Goal: Information Seeking & Learning: Check status

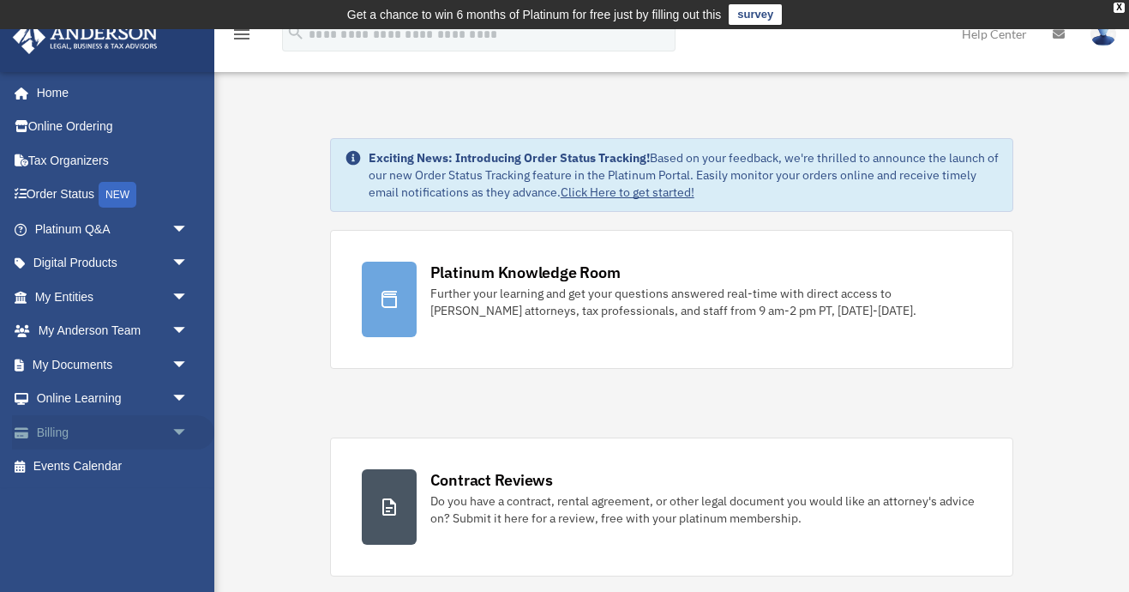
click at [111, 424] on link "Billing arrow_drop_down" at bounding box center [113, 432] width 202 height 34
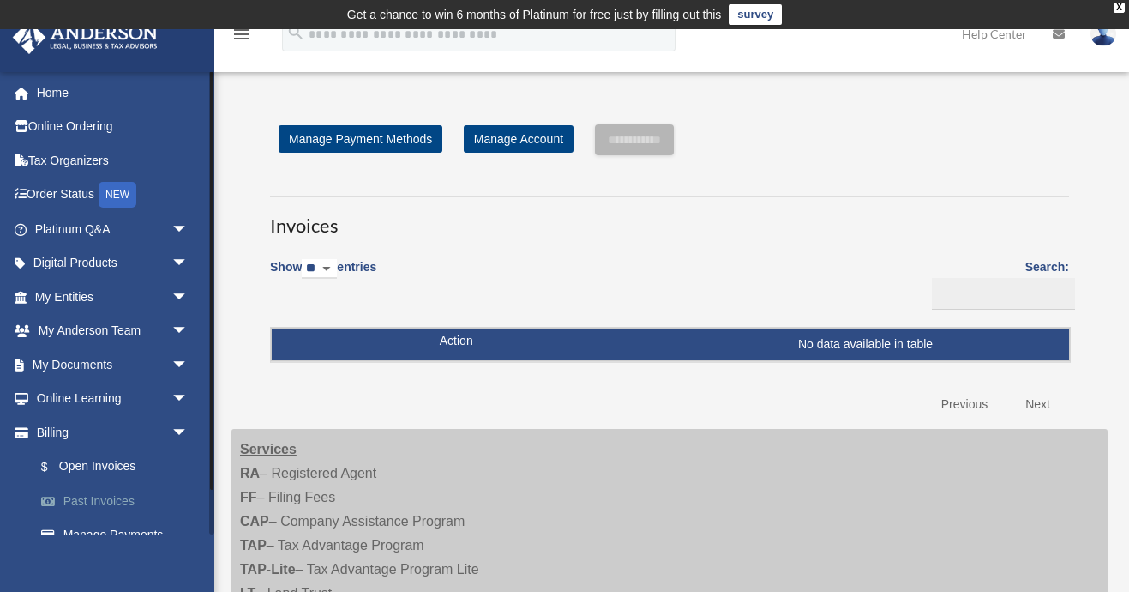
click at [107, 490] on link "Past Invoices" at bounding box center [119, 501] width 190 height 34
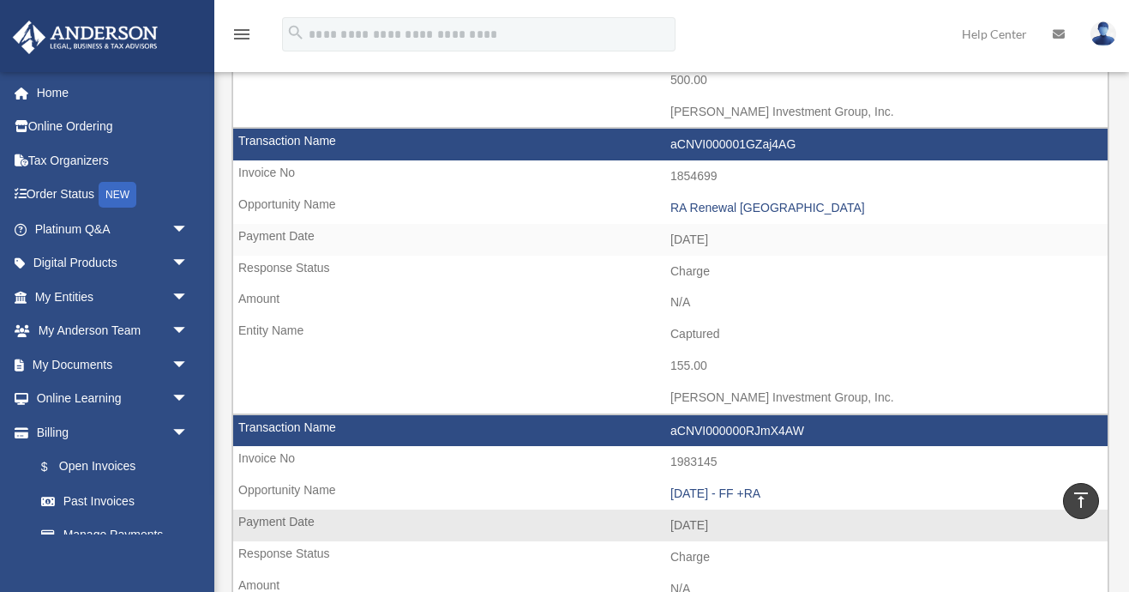
scroll to position [2100, 0]
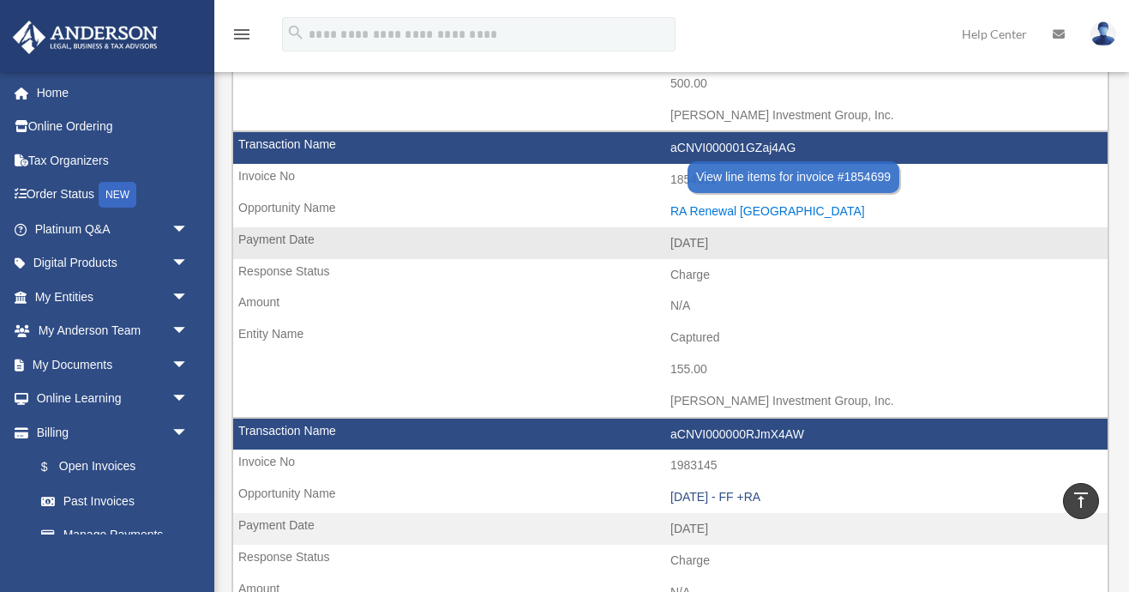
drag, startPoint x: 666, startPoint y: 168, endPoint x: 756, endPoint y: 166, distance: 90.0
click at [756, 195] on td "RA Renewal TX" at bounding box center [670, 211] width 875 height 33
copy div "RA Renewal TX"
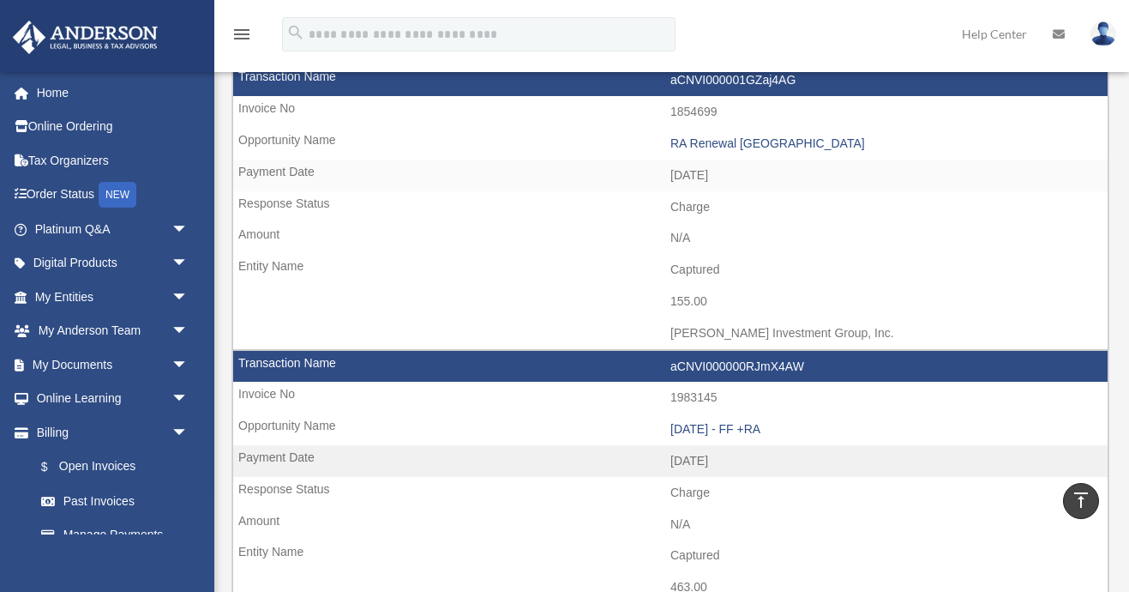
scroll to position [2269, 0]
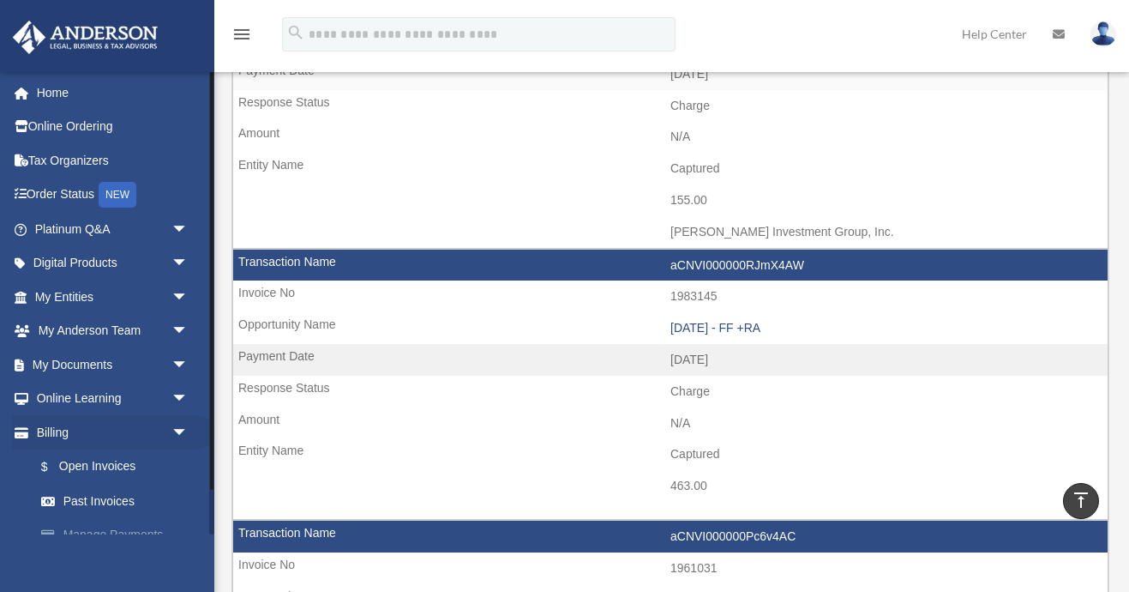
click at [126, 531] on link "Manage Payments" at bounding box center [119, 535] width 190 height 34
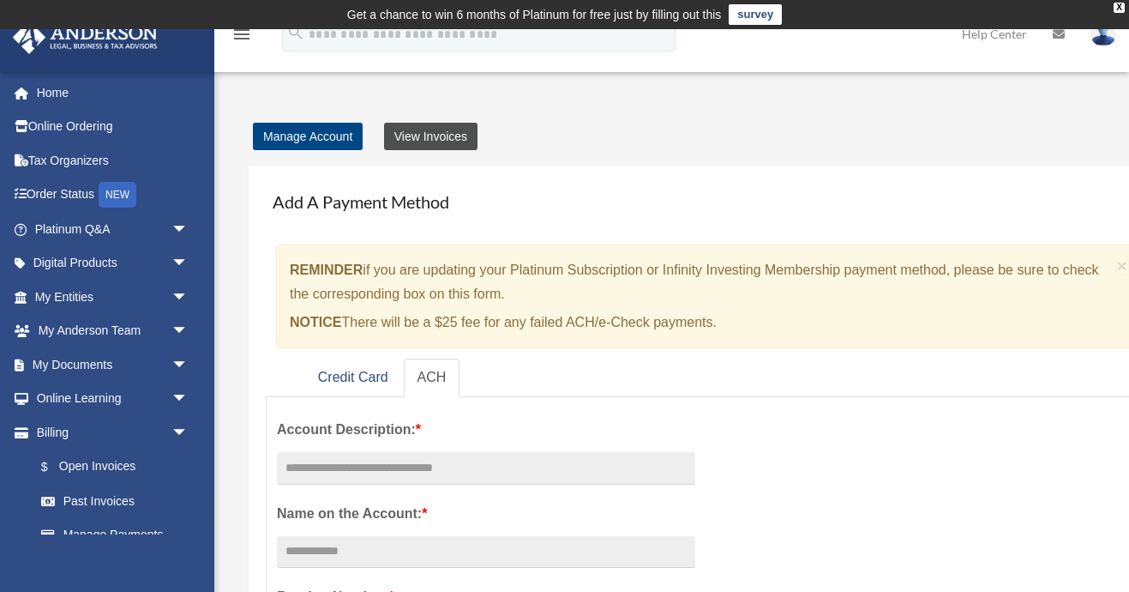
click at [445, 135] on link "View Invoices" at bounding box center [430, 136] width 93 height 27
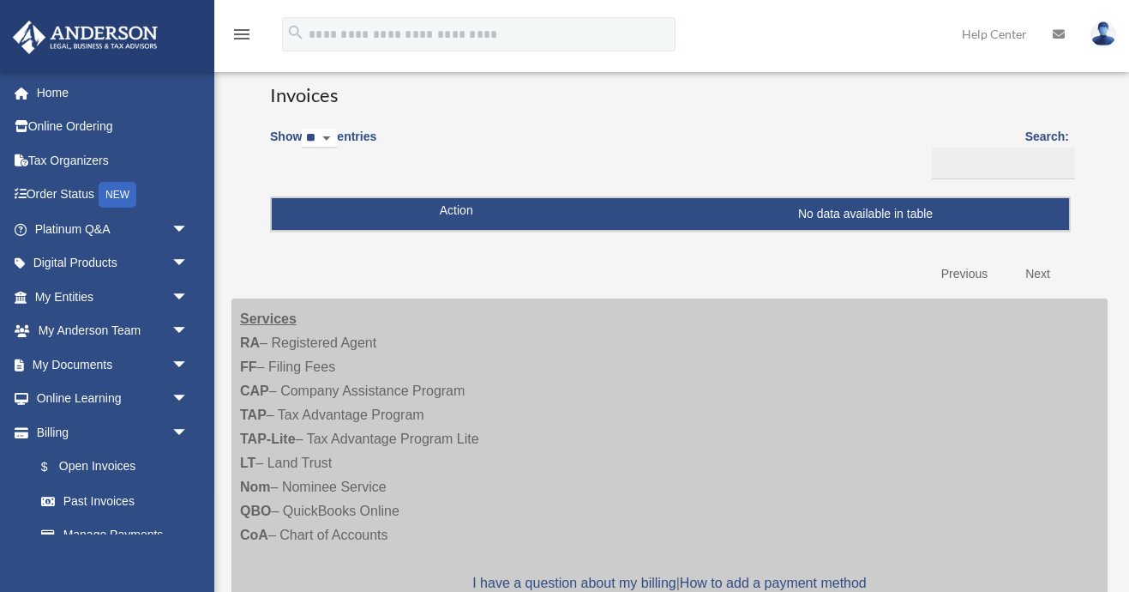
scroll to position [134, 0]
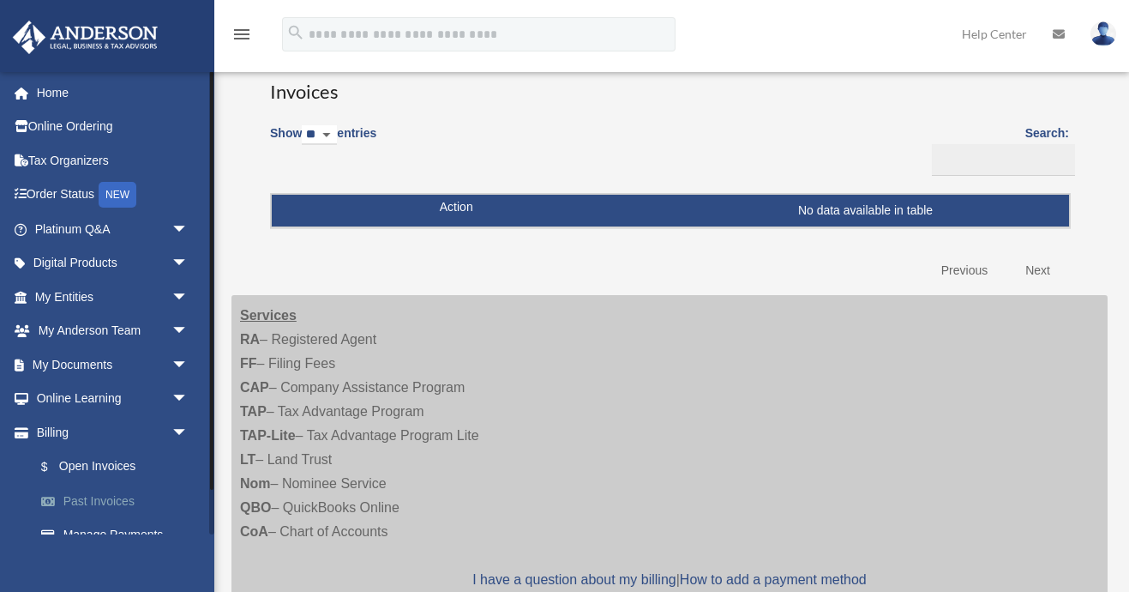
click at [83, 498] on link "Past Invoices" at bounding box center [119, 501] width 190 height 34
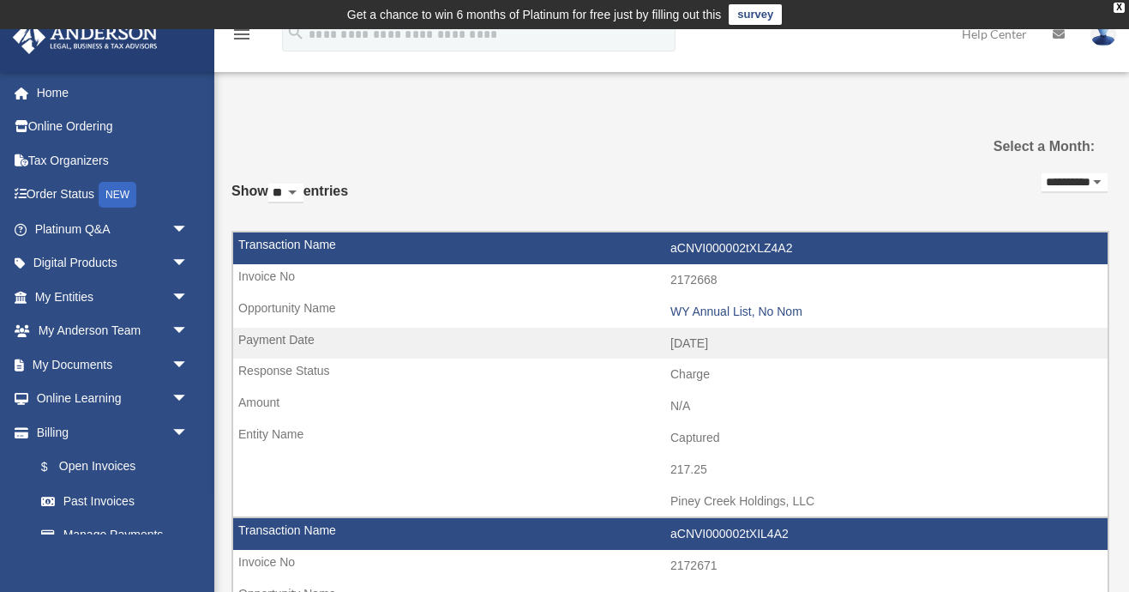
select select "**"
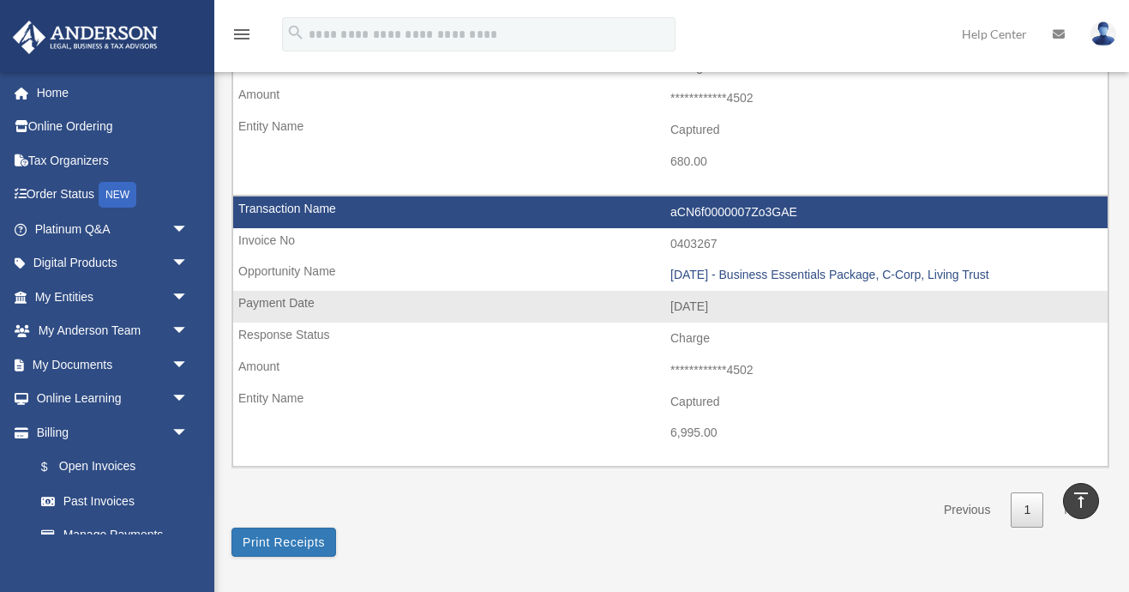
scroll to position [6509, 0]
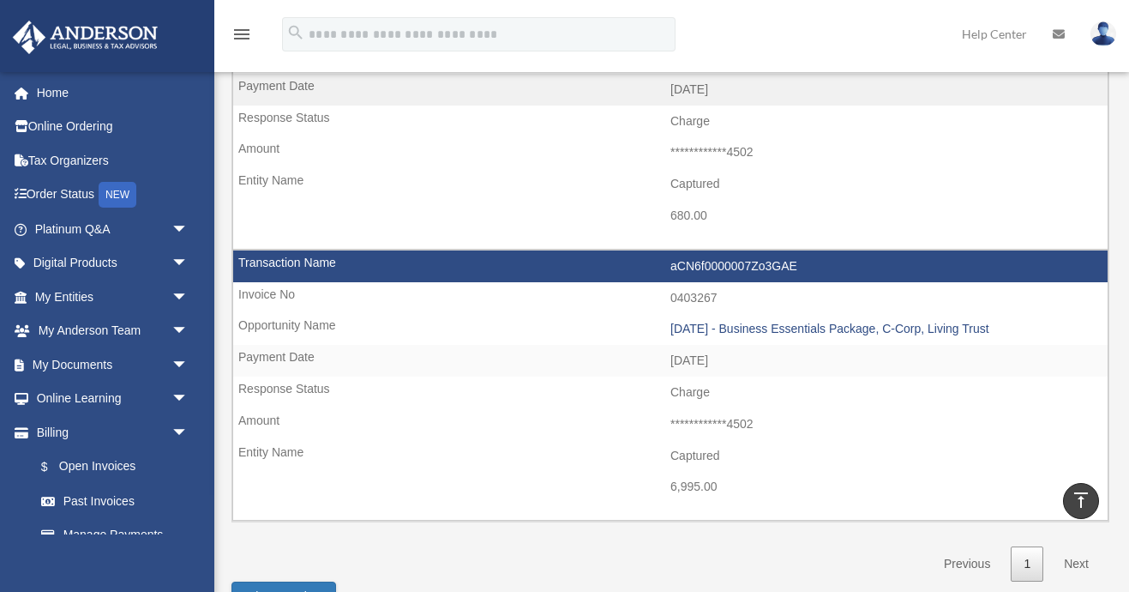
click at [1079, 546] on link "Next" at bounding box center [1076, 563] width 51 height 35
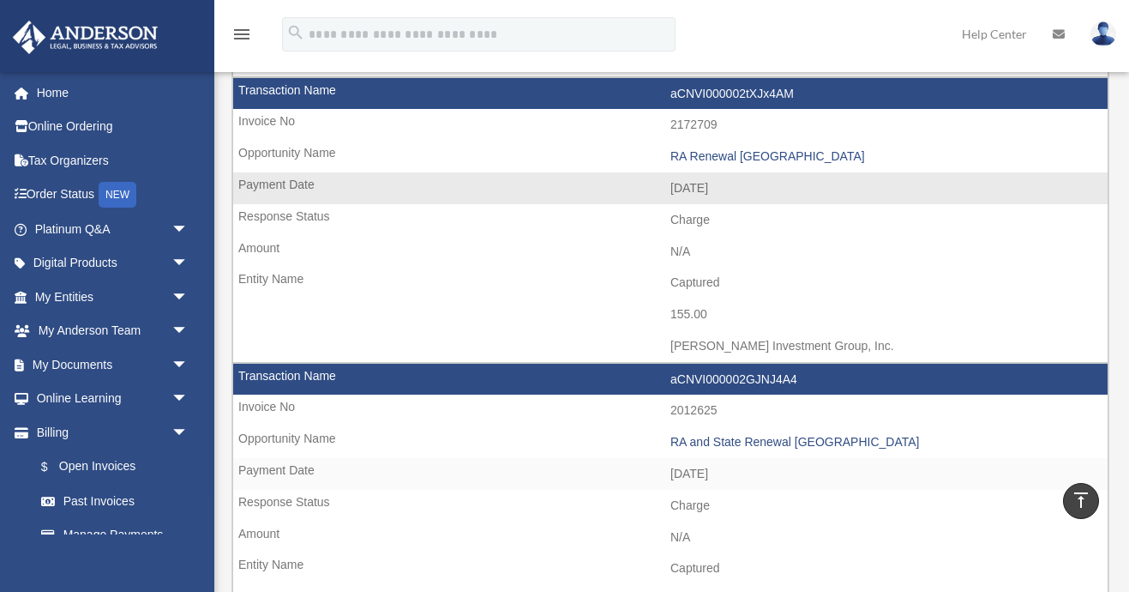
scroll to position [722, 0]
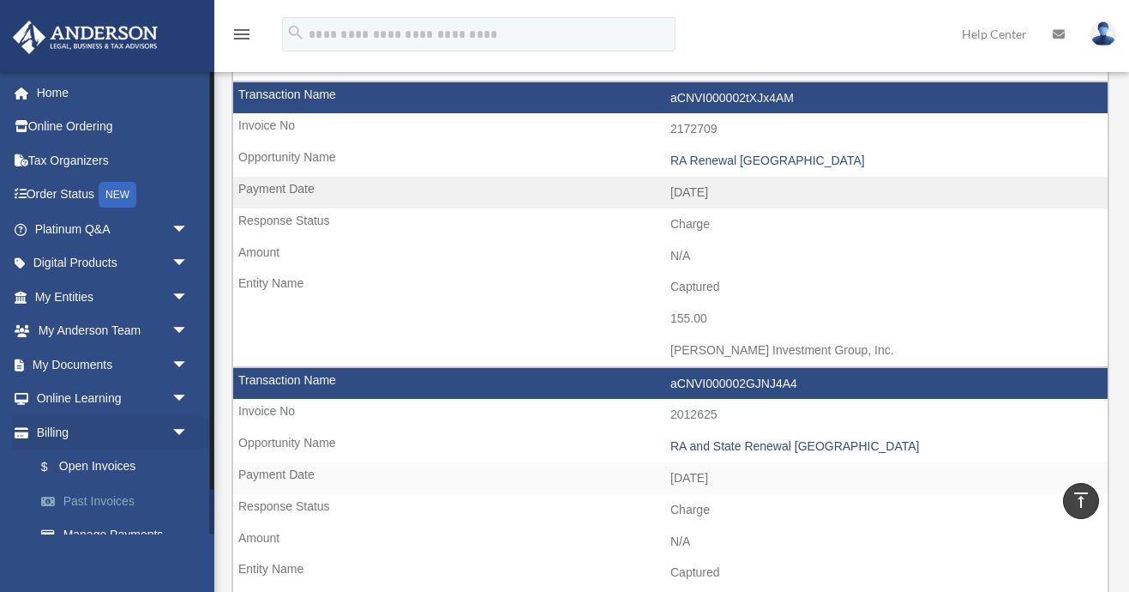
click at [108, 498] on link "Past Invoices" at bounding box center [119, 501] width 190 height 34
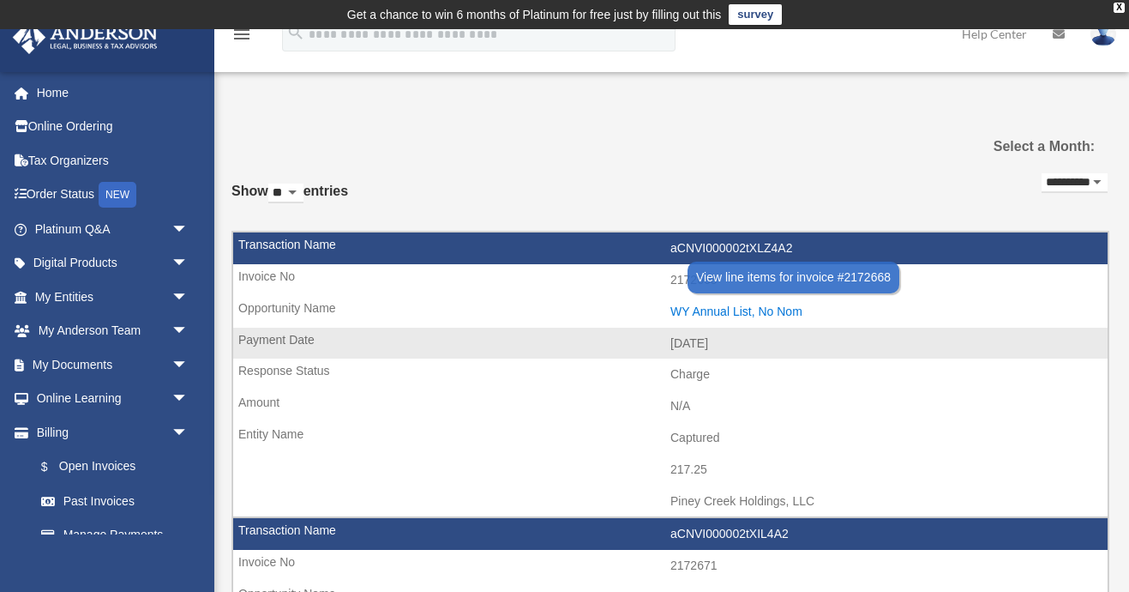
click at [715, 309] on div "WY Annual List, No Nom" at bounding box center [884, 311] width 429 height 15
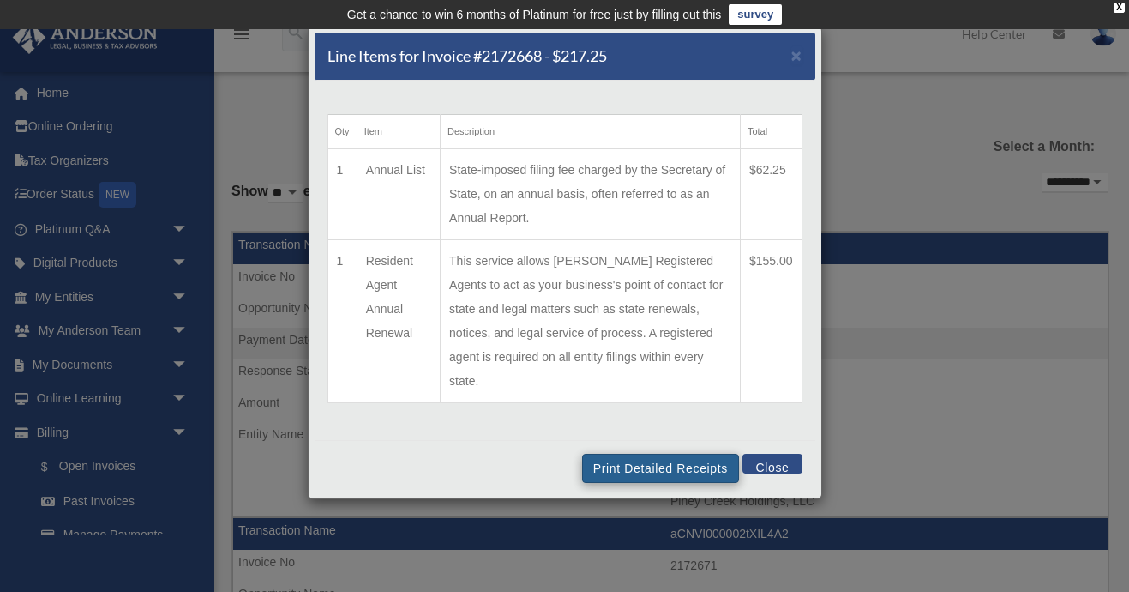
click at [612, 454] on button "Print Detailed Receipts" at bounding box center [660, 468] width 157 height 29
click at [771, 454] on button "Close" at bounding box center [772, 464] width 59 height 20
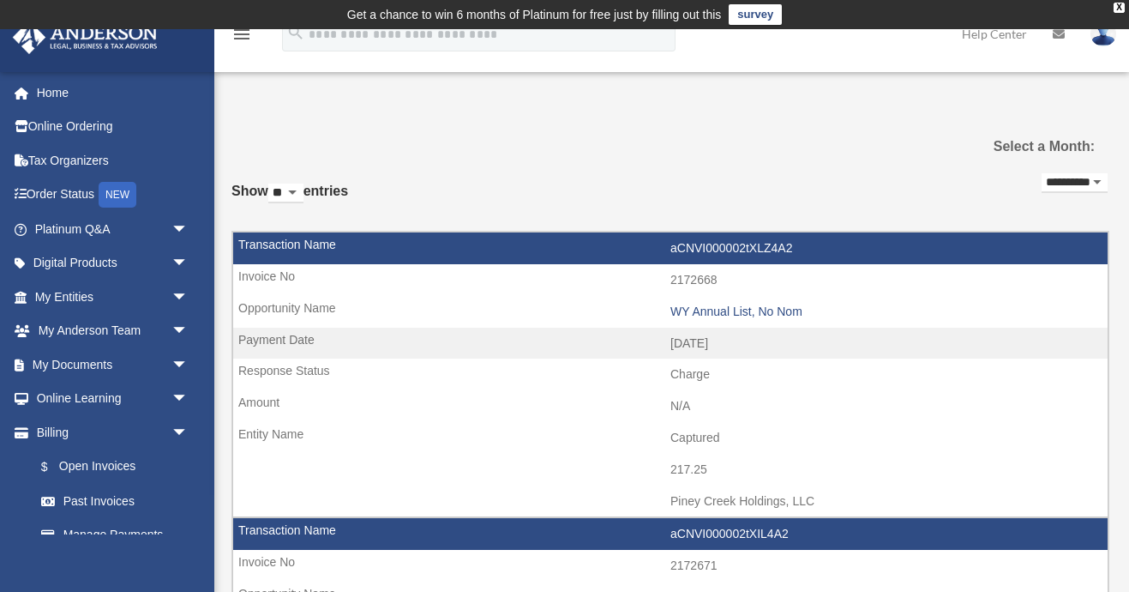
click at [115, 37] on img at bounding box center [85, 37] width 155 height 33
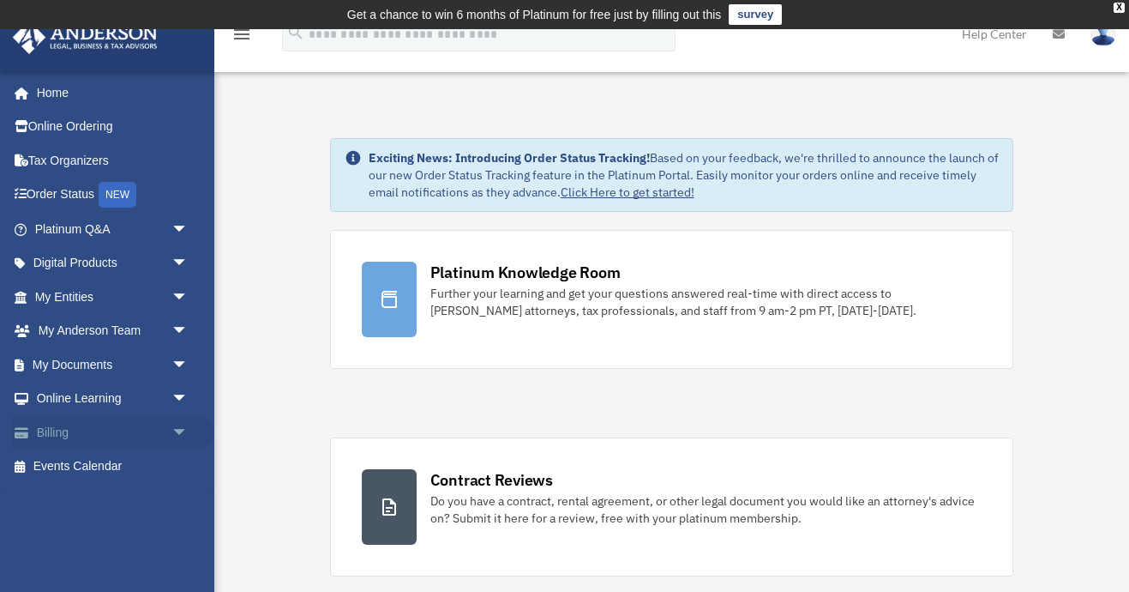
click at [103, 430] on link "Billing arrow_drop_down" at bounding box center [113, 432] width 202 height 34
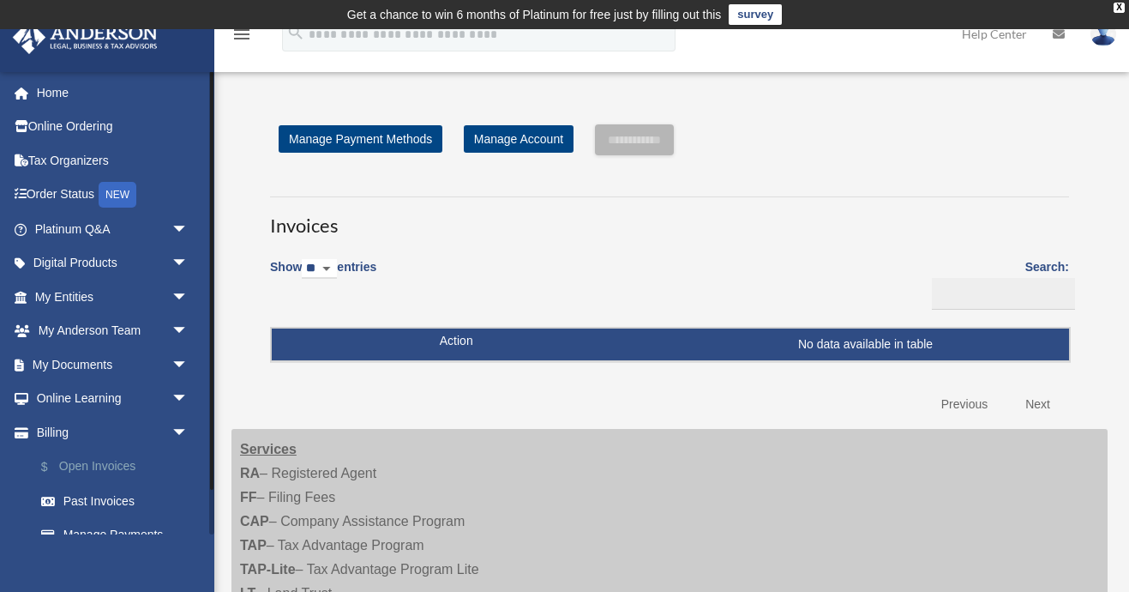
click at [105, 460] on link "$ Open Invoices" at bounding box center [119, 466] width 190 height 35
click at [112, 496] on link "Past Invoices" at bounding box center [119, 501] width 190 height 34
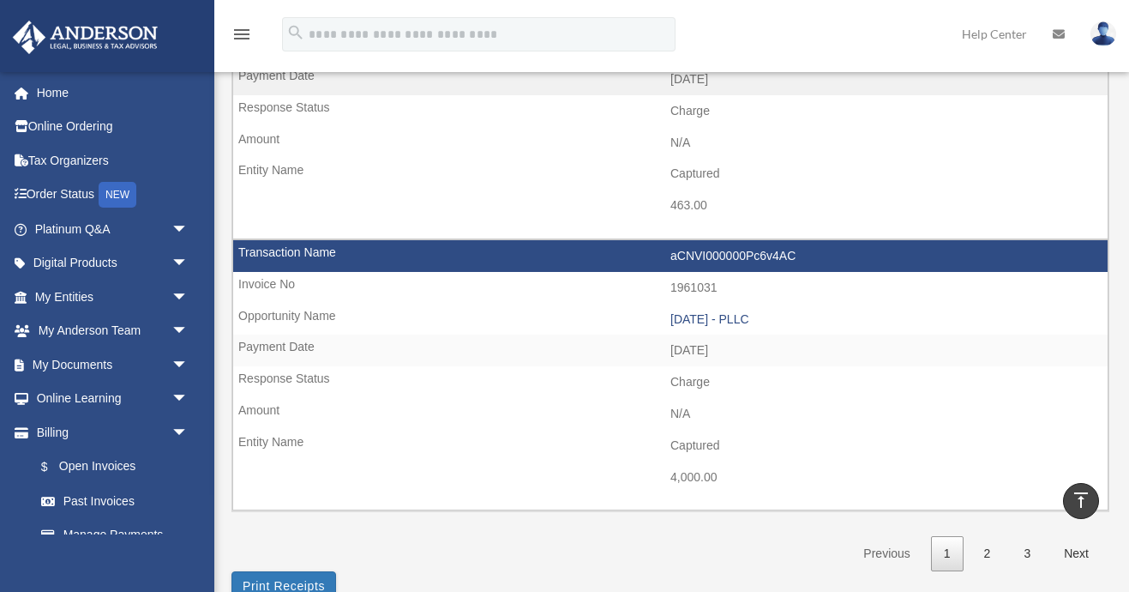
scroll to position [2560, 0]
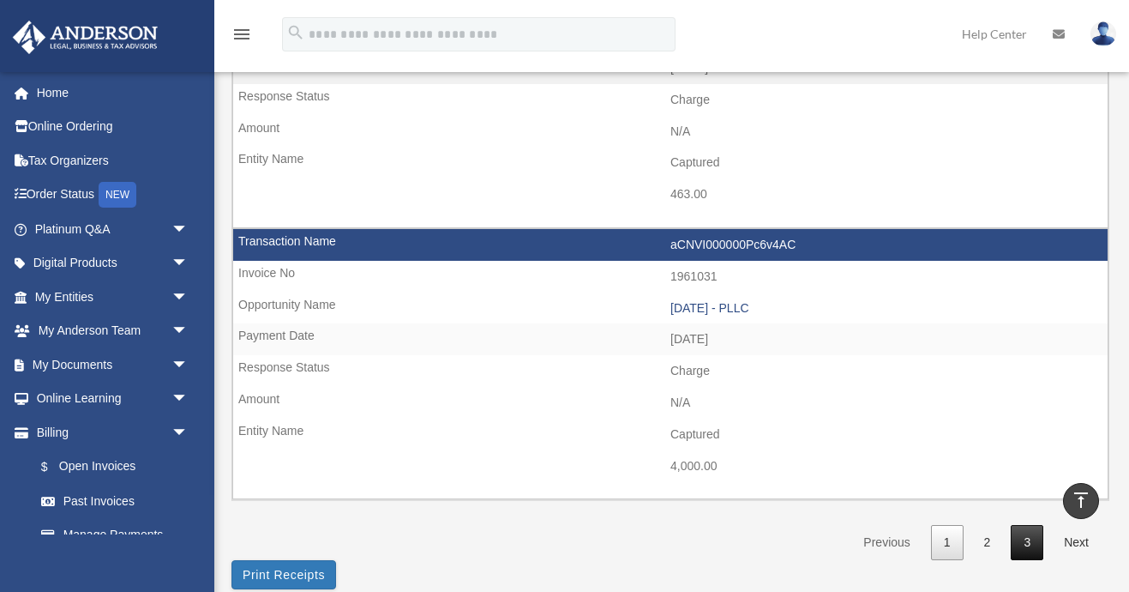
click at [1025, 525] on link "3" at bounding box center [1027, 542] width 33 height 35
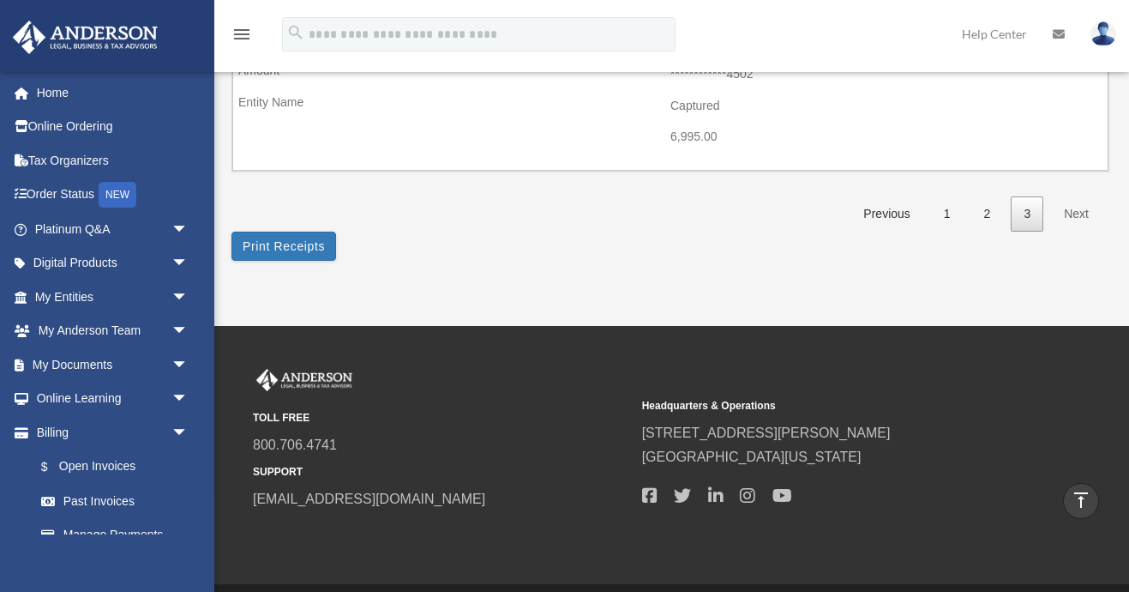
scroll to position [1162, 0]
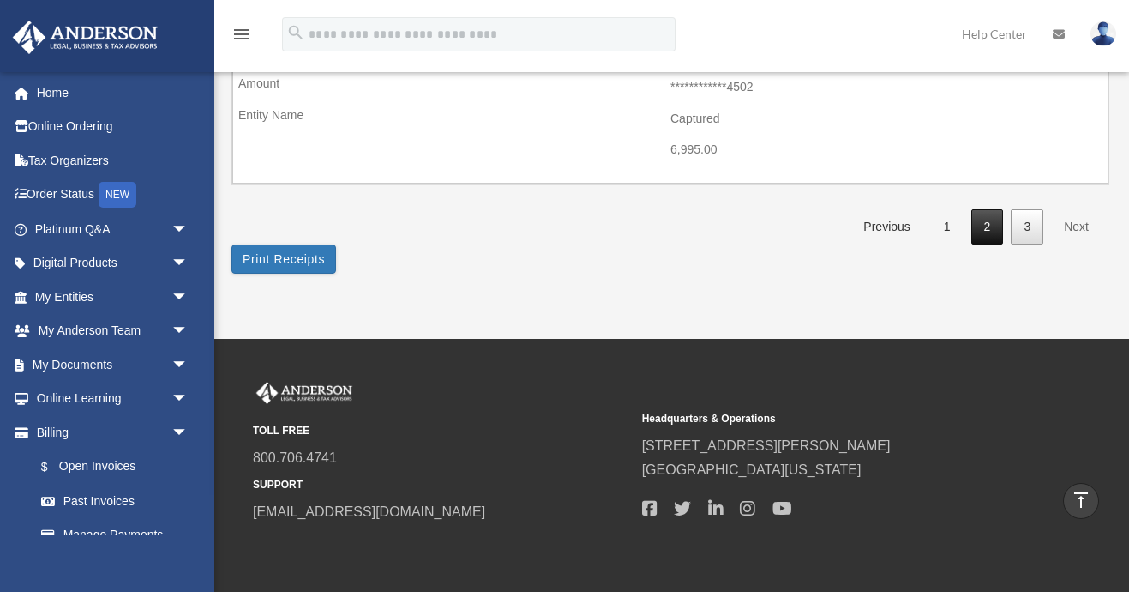
click at [994, 209] on link "2" at bounding box center [987, 226] width 33 height 35
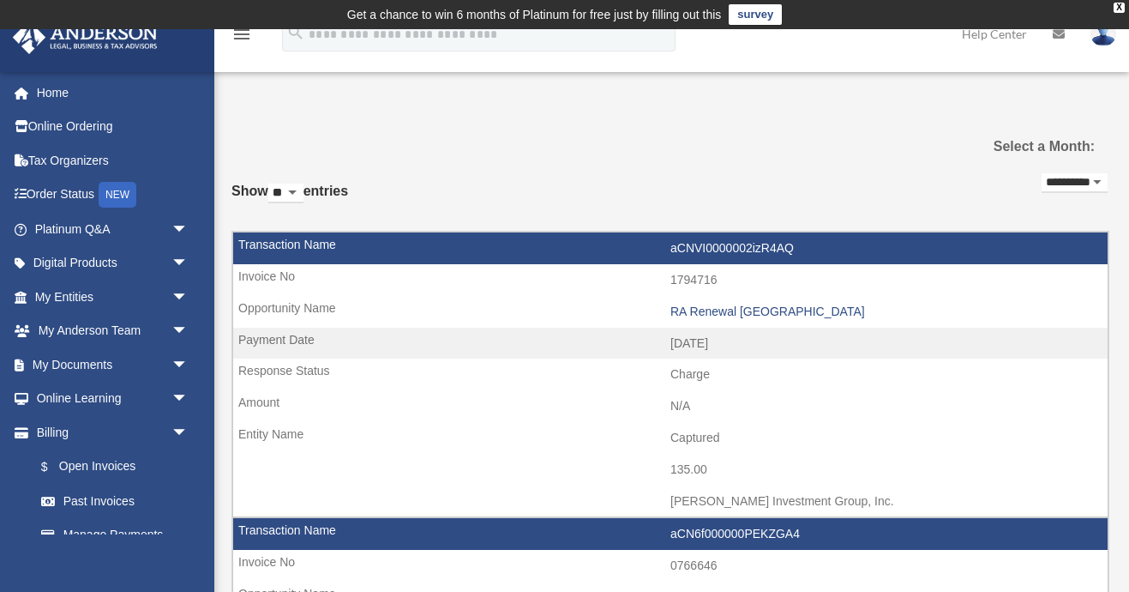
scroll to position [0, 0]
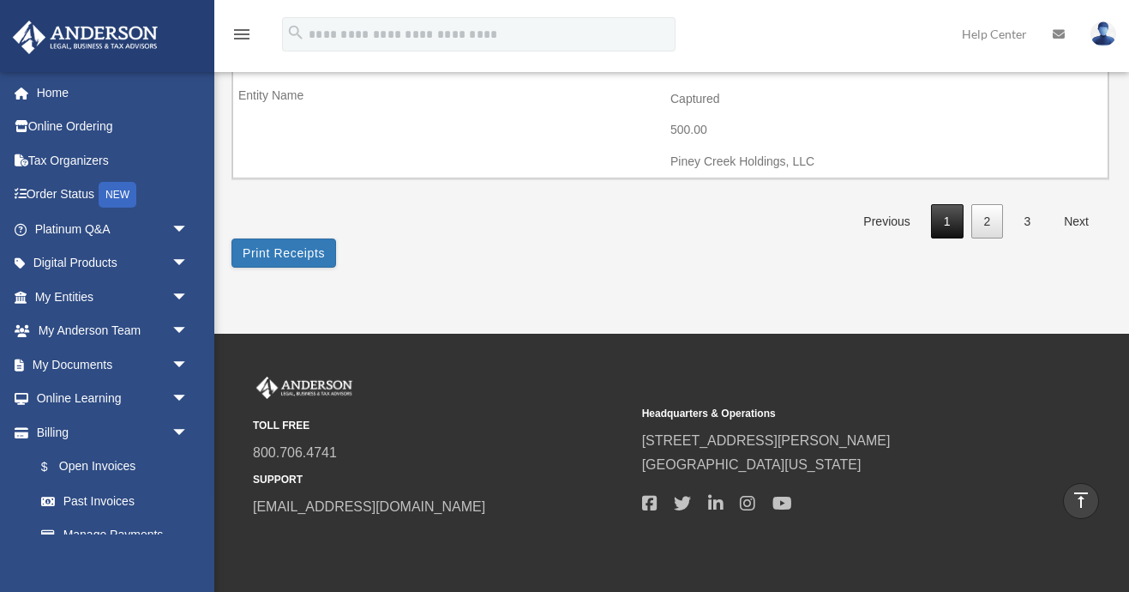
click at [954, 204] on link "1" at bounding box center [947, 221] width 33 height 35
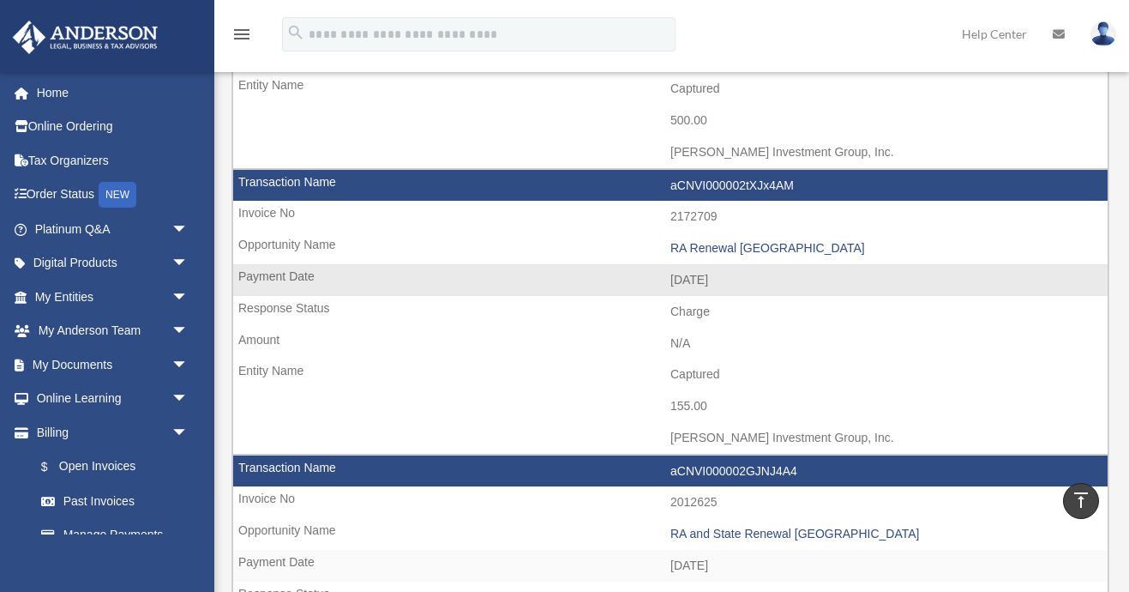
scroll to position [616, 0]
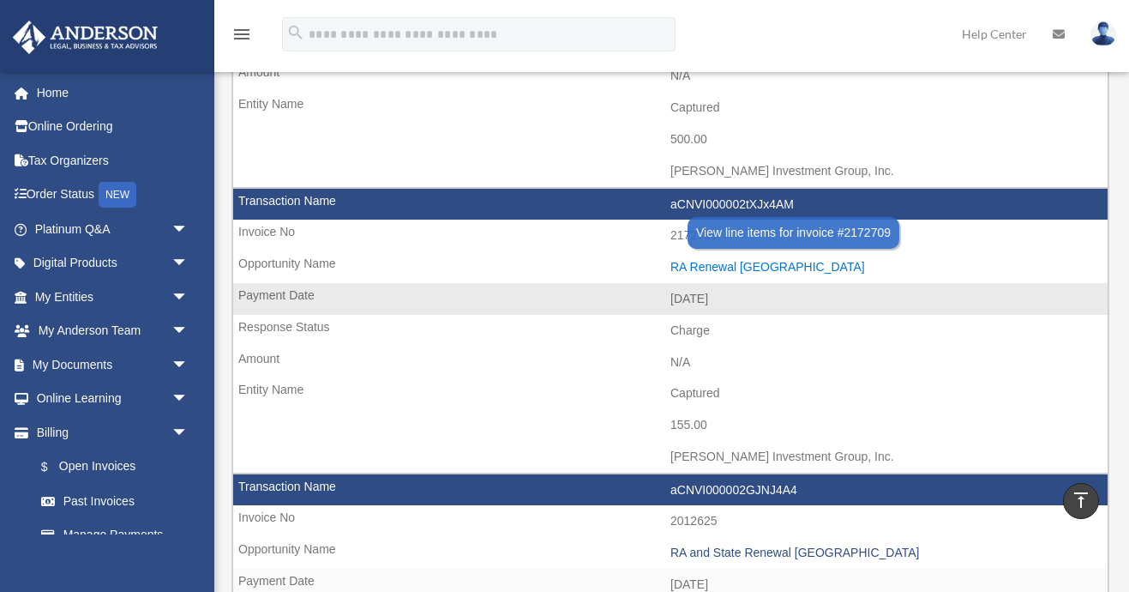
drag, startPoint x: 666, startPoint y: 252, endPoint x: 759, endPoint y: 254, distance: 92.6
click at [759, 254] on td "RA Renewal [GEOGRAPHIC_DATA]" at bounding box center [670, 267] width 875 height 33
copy div "RA Renewal [GEOGRAPHIC_DATA]"
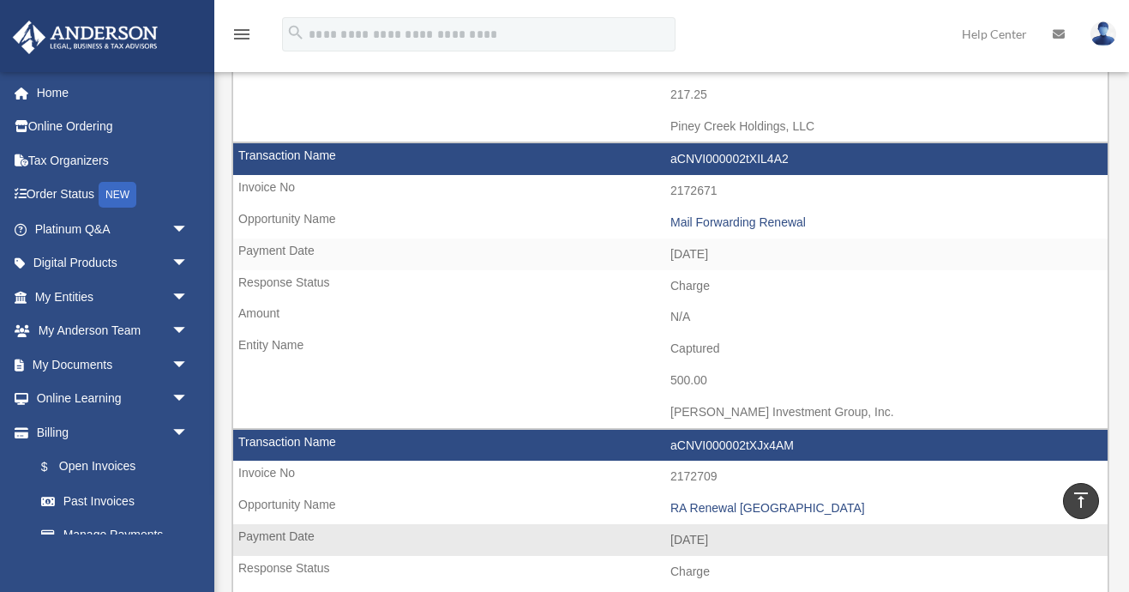
scroll to position [373, 0]
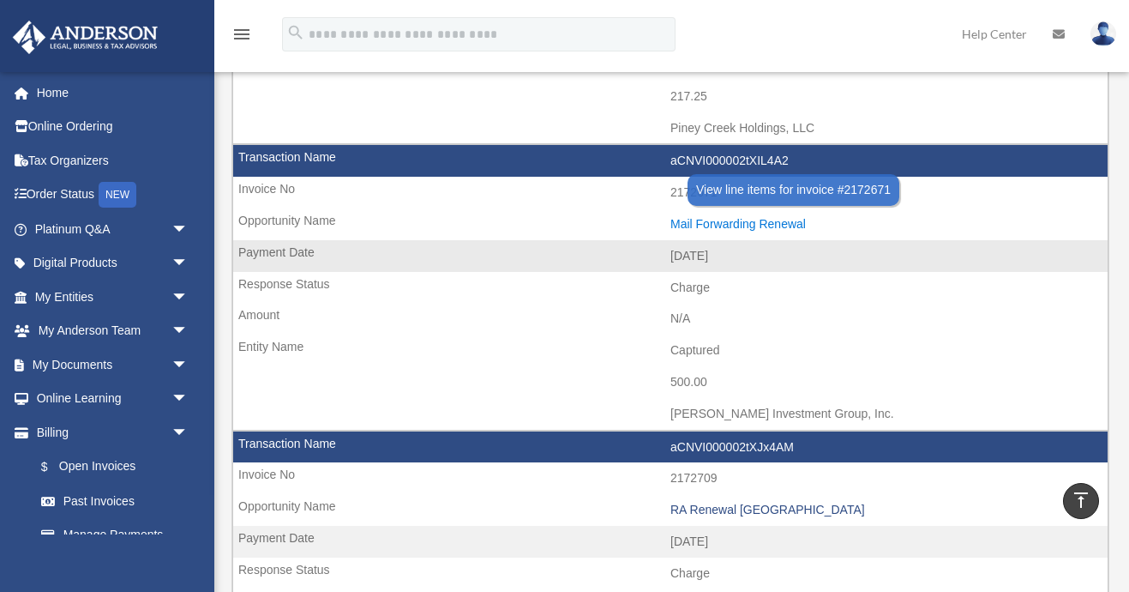
drag, startPoint x: 664, startPoint y: 216, endPoint x: 808, endPoint y: 219, distance: 144.1
click at [808, 219] on td "Mail Forwarding Renewal" at bounding box center [670, 224] width 875 height 33
copy div "Mail Forwarding Renewal"
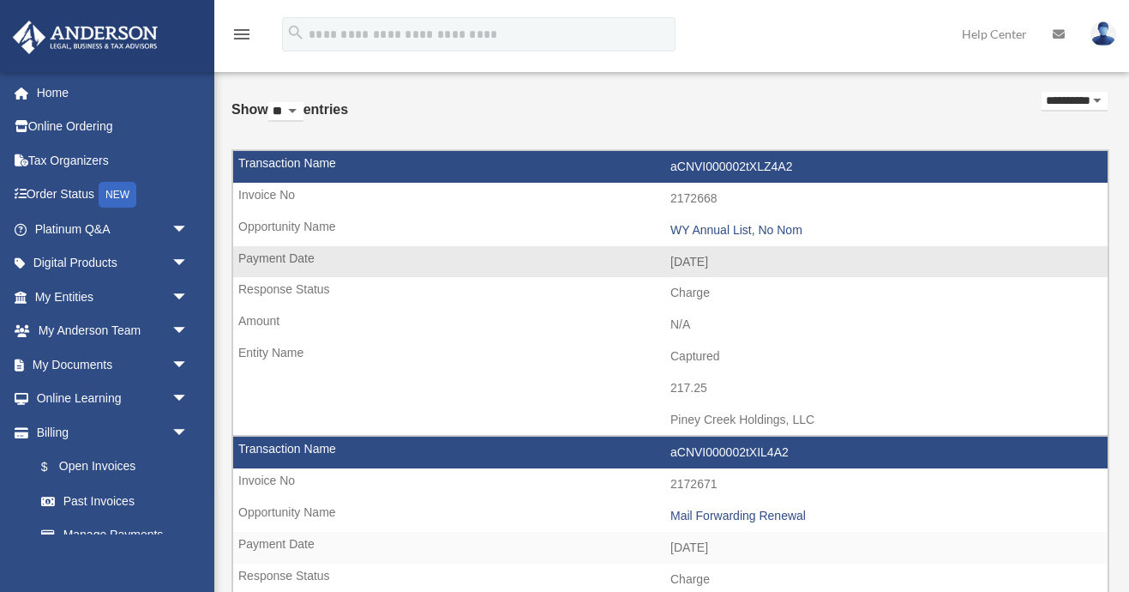
scroll to position [93, 0]
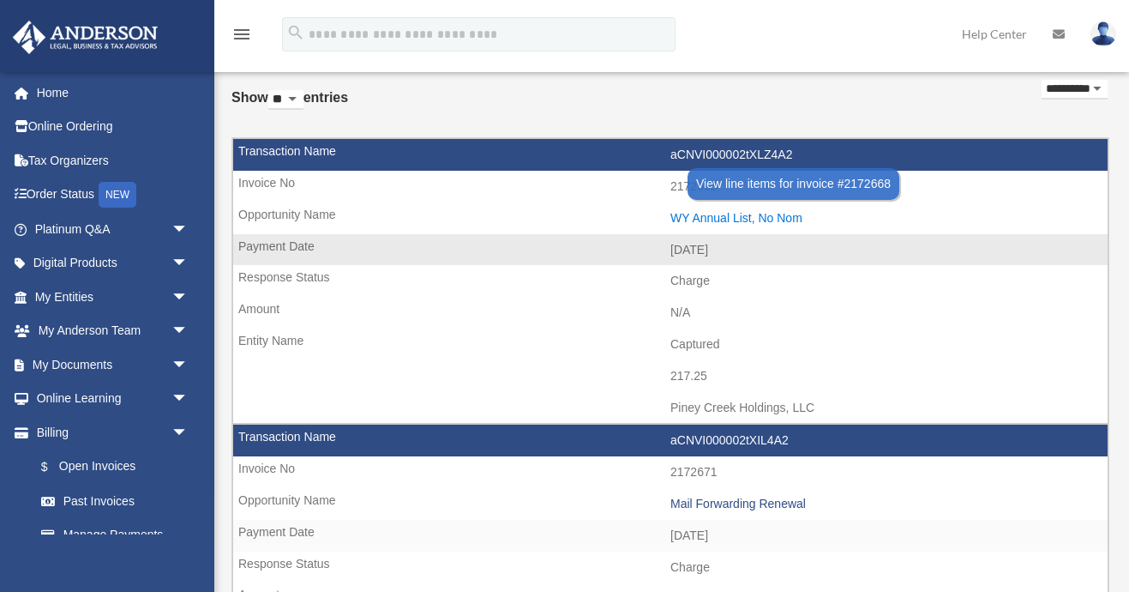
drag, startPoint x: 666, startPoint y: 215, endPoint x: 804, endPoint y: 214, distance: 138.0
click at [804, 214] on td "WY Annual List, No Nom" at bounding box center [670, 218] width 875 height 33
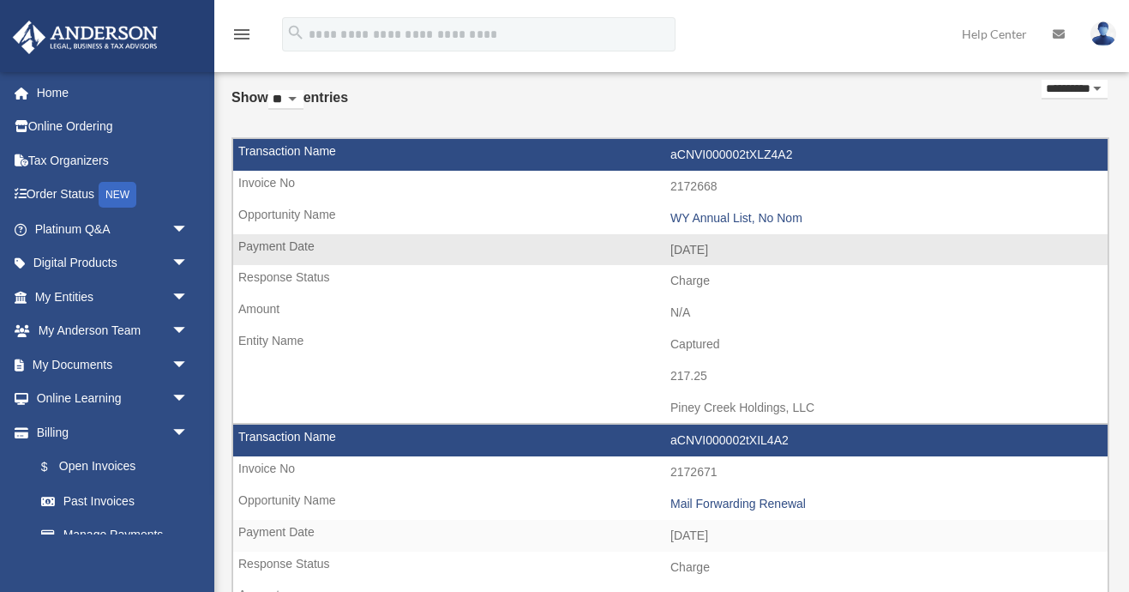
click at [586, 302] on td "N/A" at bounding box center [670, 313] width 875 height 33
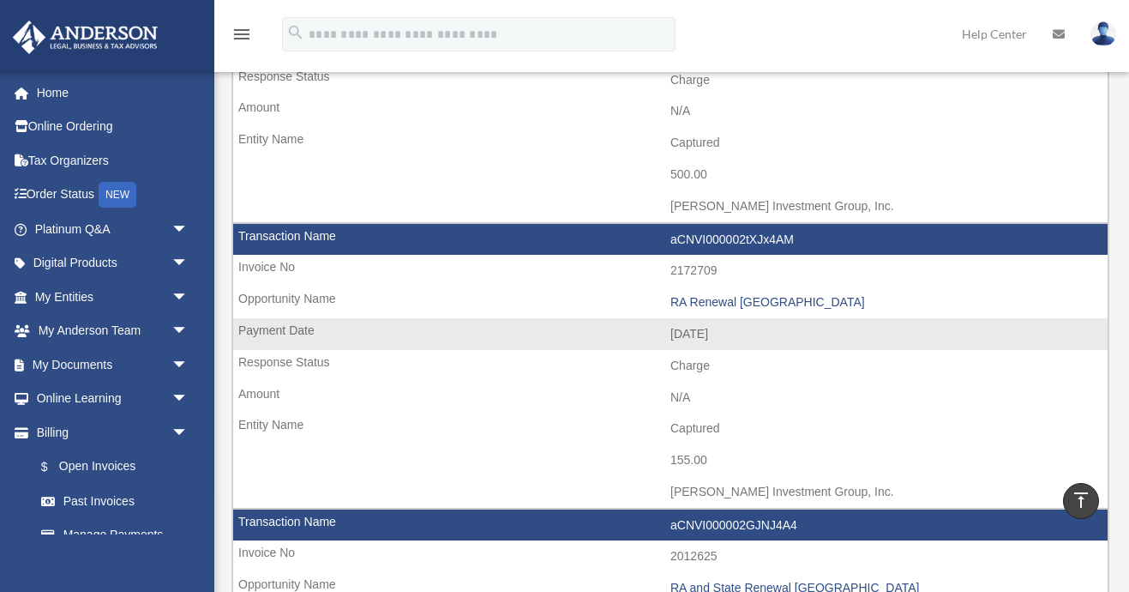
scroll to position [567, 0]
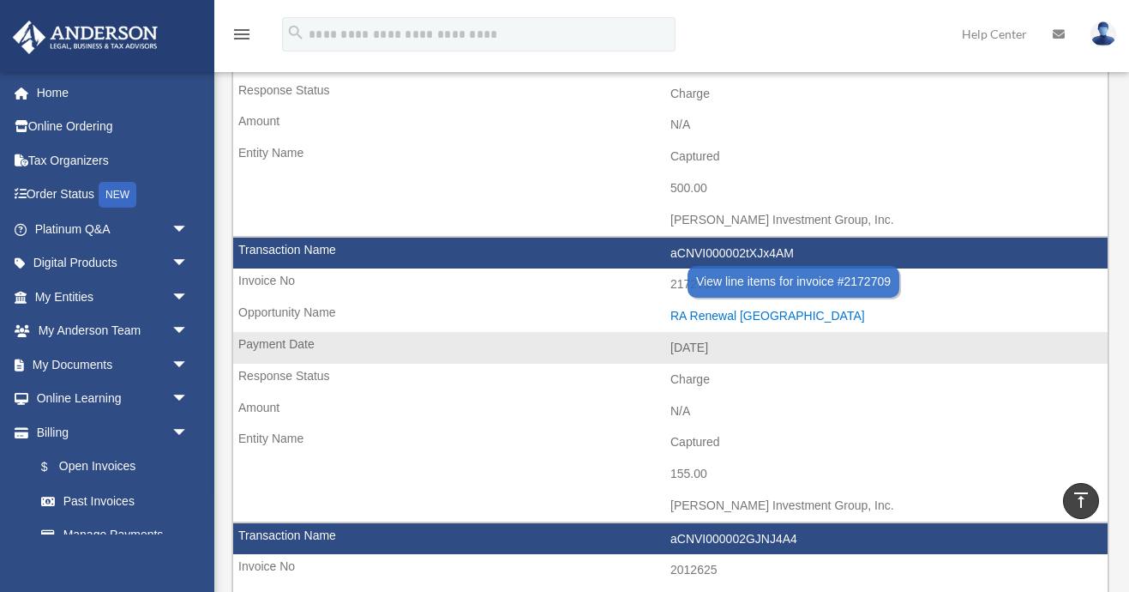
drag, startPoint x: 668, startPoint y: 301, endPoint x: 758, endPoint y: 298, distance: 90.1
click at [758, 300] on td "RA Renewal [GEOGRAPHIC_DATA]" at bounding box center [670, 316] width 875 height 33
copy div "RA Renewal [GEOGRAPHIC_DATA]"
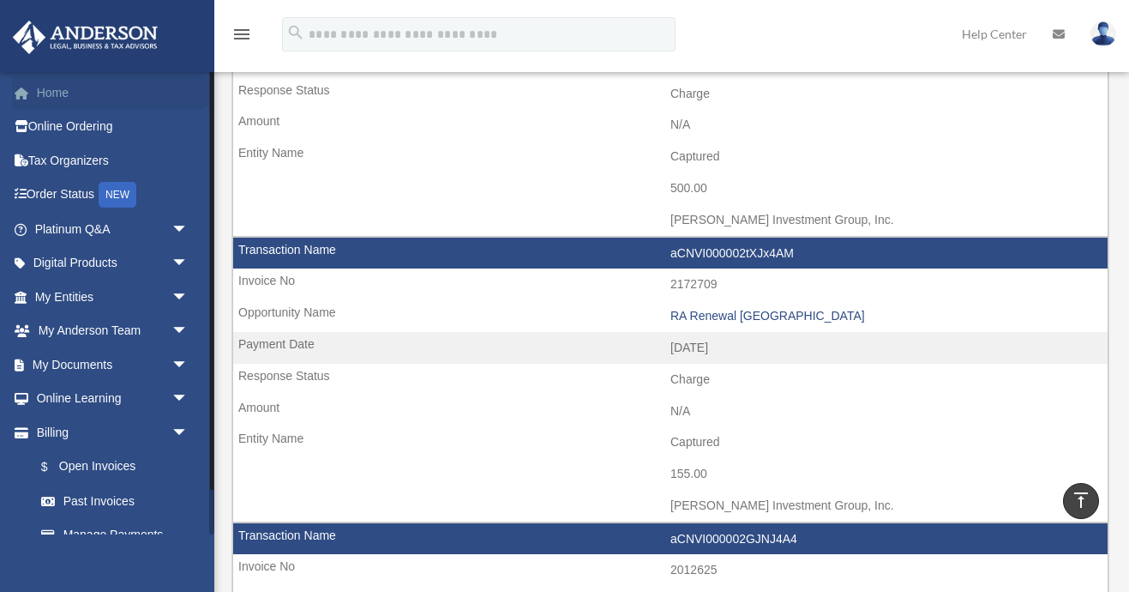
click at [57, 96] on link "Home" at bounding box center [113, 92] width 202 height 34
